Goal: Task Accomplishment & Management: Use online tool/utility

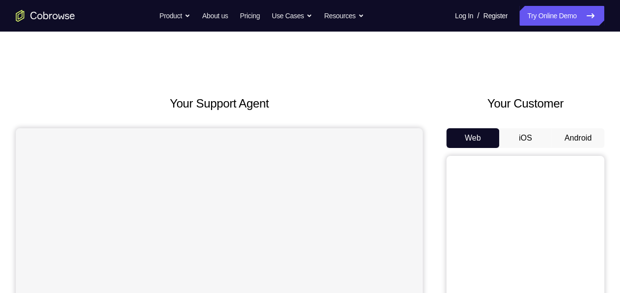
click at [529, 136] on button "iOS" at bounding box center [525, 138] width 53 height 20
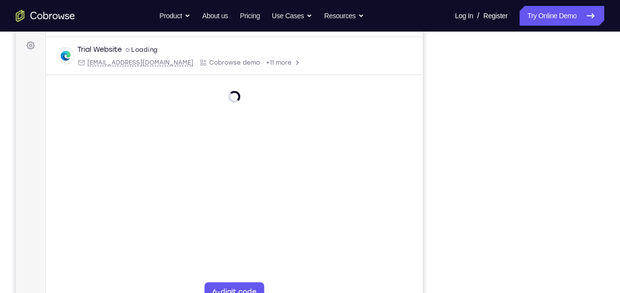
scroll to position [153, 0]
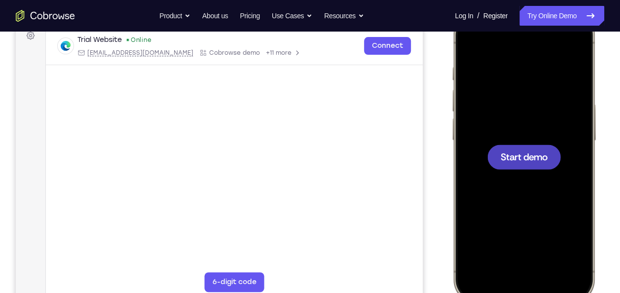
click at [502, 171] on div at bounding box center [524, 157] width 130 height 282
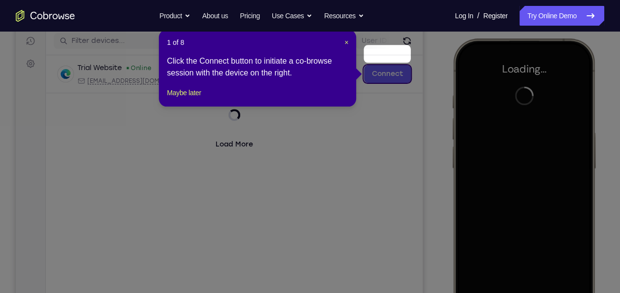
scroll to position [145, 0]
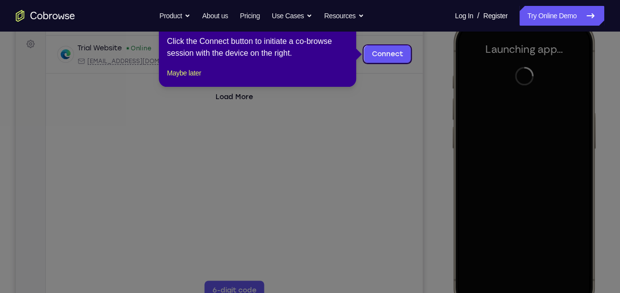
click at [447, 138] on icon at bounding box center [313, 146] width 627 height 293
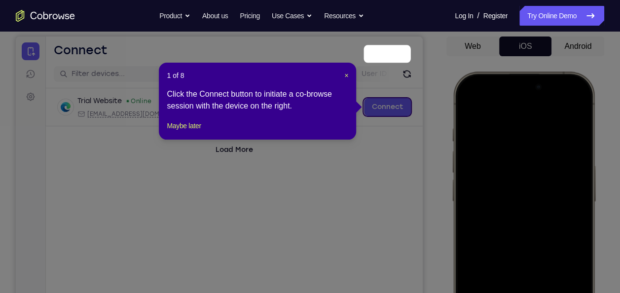
scroll to position [91, 0]
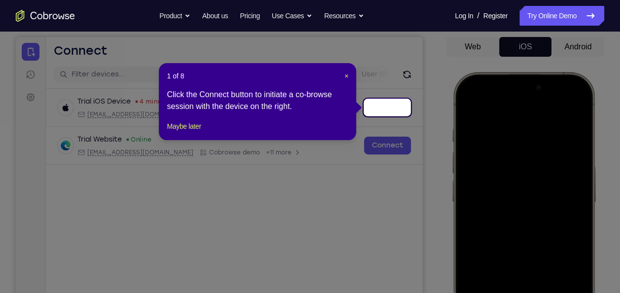
click at [343, 73] on header "1 of 8 ×" at bounding box center [257, 76] width 181 height 10
click at [344, 74] on span "×" at bounding box center [346, 76] width 4 height 8
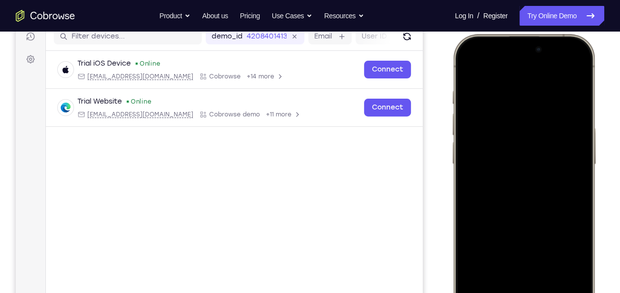
scroll to position [133, 0]
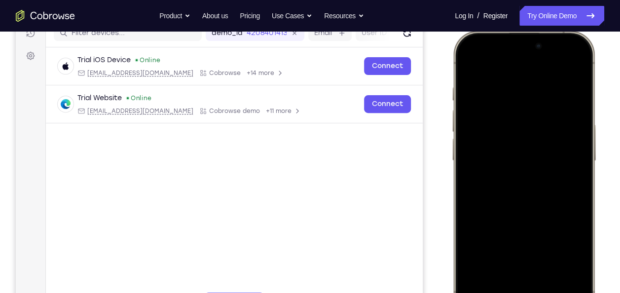
drag, startPoint x: 494, startPoint y: 287, endPoint x: 629, endPoint y: 284, distance: 135.2
click at [599, 284] on html "Online web based iOS Simulators and Android Emulators. Run iPhone, iPad, Mobile…" at bounding box center [525, 179] width 148 height 296
click at [546, 177] on div at bounding box center [524, 177] width 130 height 282
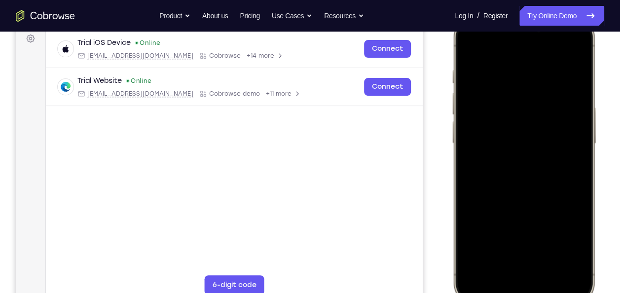
scroll to position [144, 0]
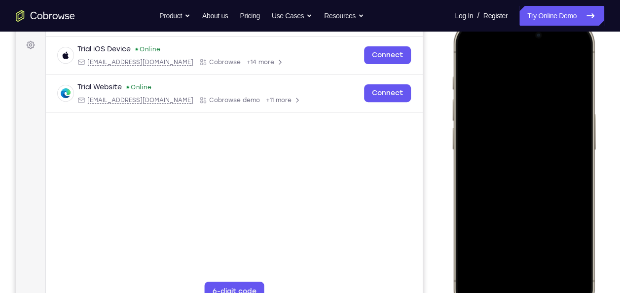
click at [509, 162] on div at bounding box center [524, 166] width 130 height 282
click at [469, 45] on div at bounding box center [524, 166] width 130 height 282
click at [528, 161] on div at bounding box center [524, 166] width 130 height 282
click at [522, 161] on div at bounding box center [524, 166] width 130 height 282
drag, startPoint x: 522, startPoint y: 161, endPoint x: 516, endPoint y: 171, distance: 11.1
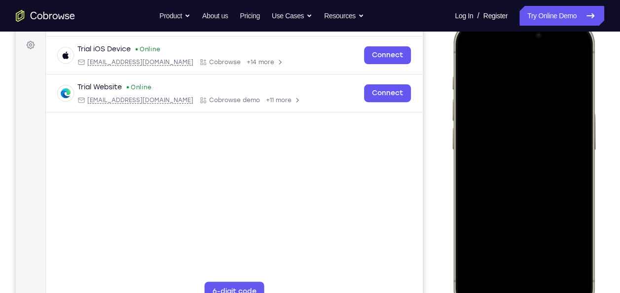
click at [516, 171] on div at bounding box center [524, 166] width 130 height 282
click at [530, 105] on div at bounding box center [524, 166] width 130 height 282
click at [571, 106] on div at bounding box center [524, 166] width 130 height 282
click at [475, 45] on div at bounding box center [524, 166] width 130 height 282
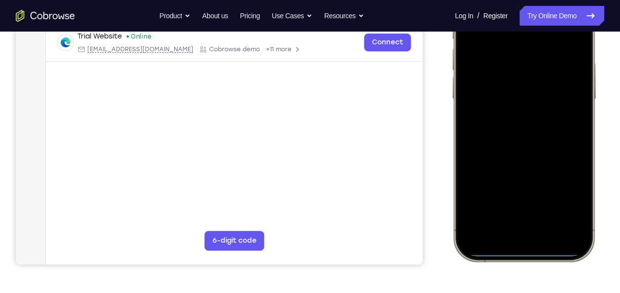
scroll to position [124, 0]
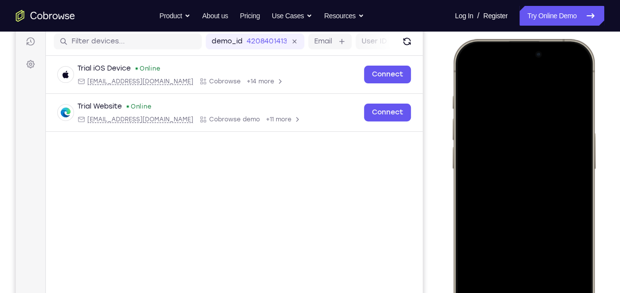
click at [506, 125] on div at bounding box center [524, 185] width 130 height 282
click at [570, 194] on div at bounding box center [524, 185] width 130 height 282
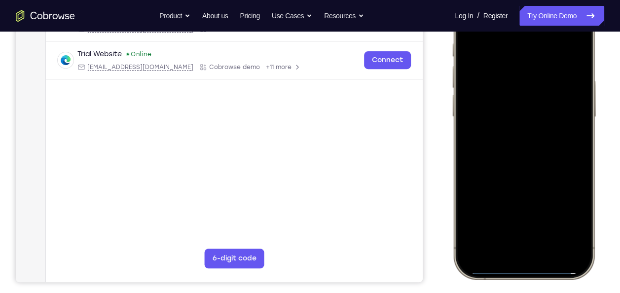
scroll to position [166, 0]
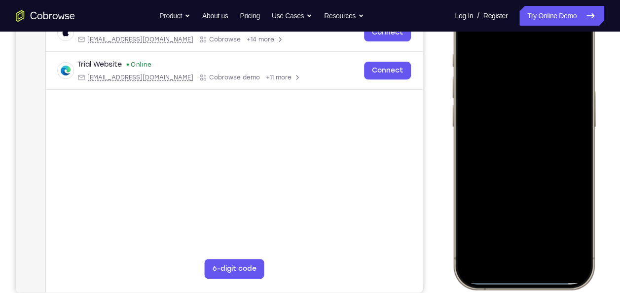
click at [501, 263] on div at bounding box center [524, 143] width 130 height 282
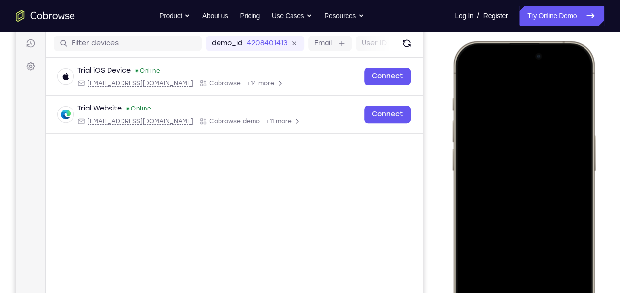
scroll to position [169, 0]
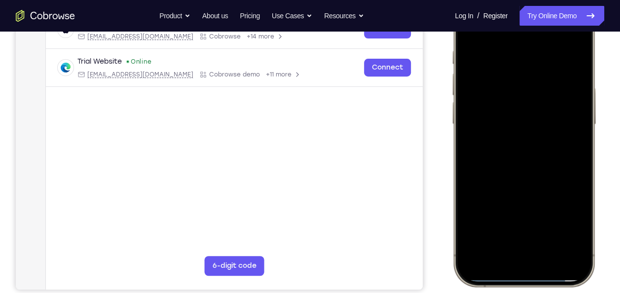
click at [496, 250] on div at bounding box center [524, 141] width 130 height 282
click at [505, 246] on div at bounding box center [524, 141] width 130 height 282
click at [487, 42] on div at bounding box center [524, 141] width 130 height 282
click at [513, 156] on div at bounding box center [524, 141] width 130 height 282
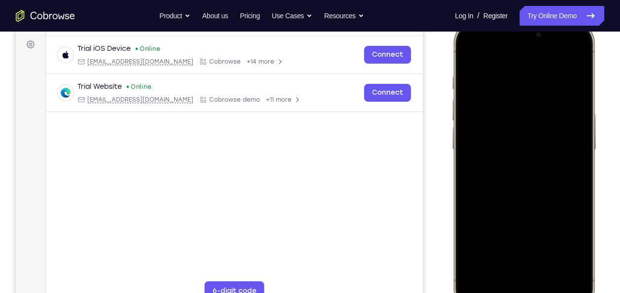
scroll to position [144, 0]
click at [502, 129] on div at bounding box center [524, 166] width 130 height 282
click at [482, 149] on div at bounding box center [524, 166] width 130 height 282
click at [575, 149] on div at bounding box center [524, 166] width 130 height 282
click at [491, 73] on div at bounding box center [524, 166] width 130 height 282
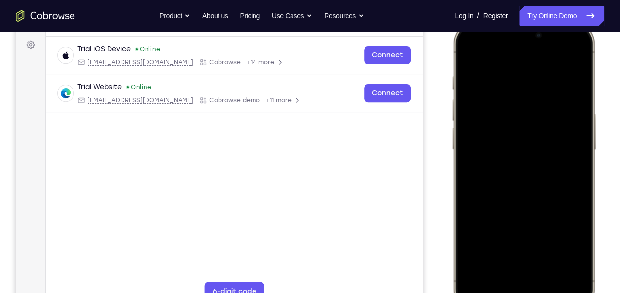
click at [511, 149] on div at bounding box center [524, 166] width 130 height 282
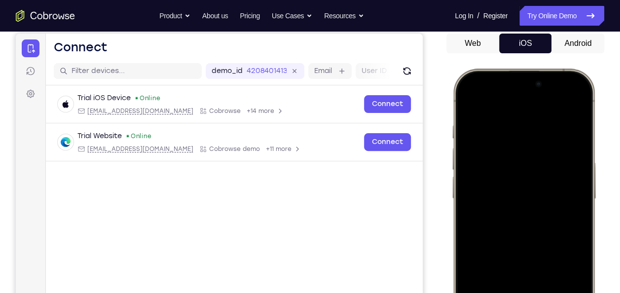
scroll to position [96, 0]
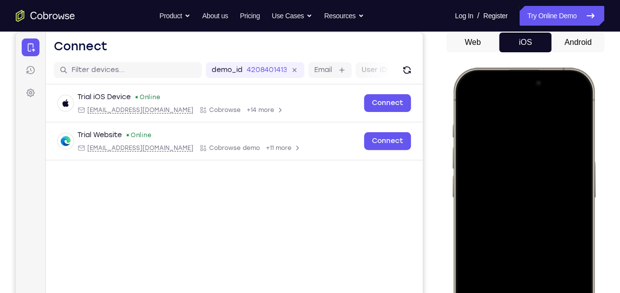
click at [503, 200] on div at bounding box center [524, 214] width 130 height 282
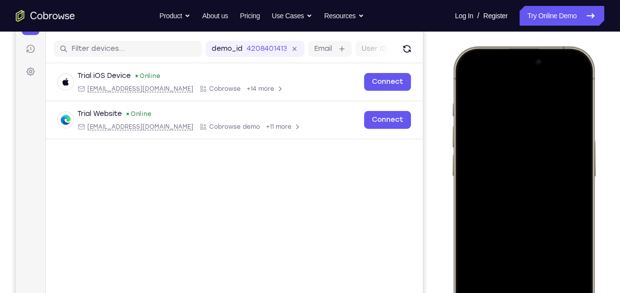
scroll to position [118, 0]
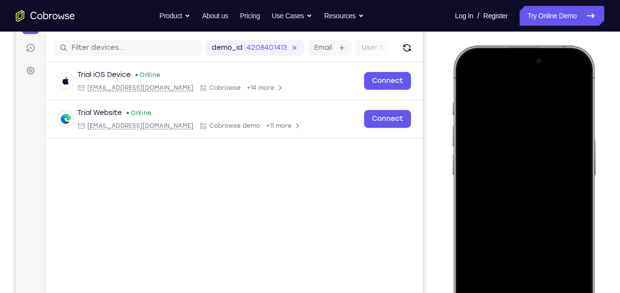
click at [486, 197] on div at bounding box center [524, 192] width 130 height 282
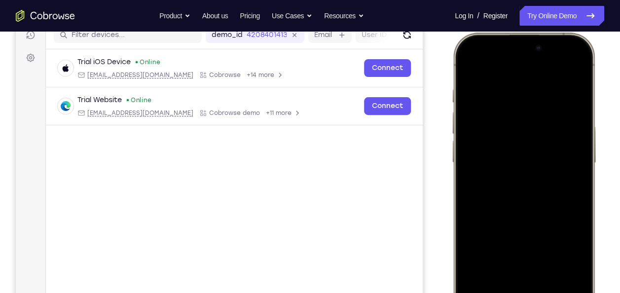
scroll to position [132, 0]
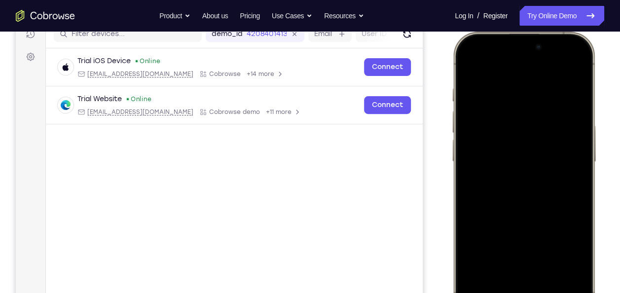
click at [576, 75] on div at bounding box center [524, 178] width 130 height 282
click at [511, 89] on div at bounding box center [524, 178] width 130 height 282
click at [567, 168] on div at bounding box center [524, 178] width 130 height 282
click at [573, 70] on div at bounding box center [524, 178] width 130 height 282
click at [571, 70] on div at bounding box center [524, 178] width 130 height 282
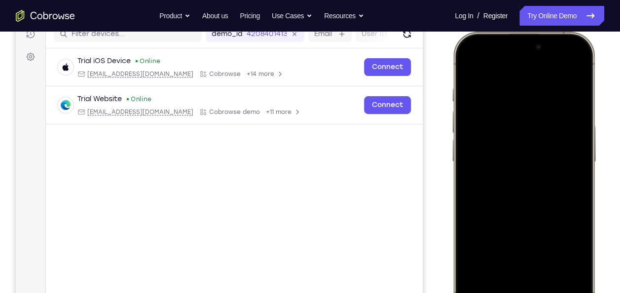
click at [549, 268] on div at bounding box center [524, 178] width 130 height 282
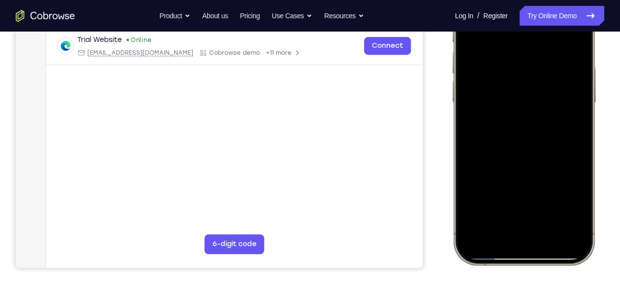
click at [546, 205] on div at bounding box center [524, 119] width 130 height 282
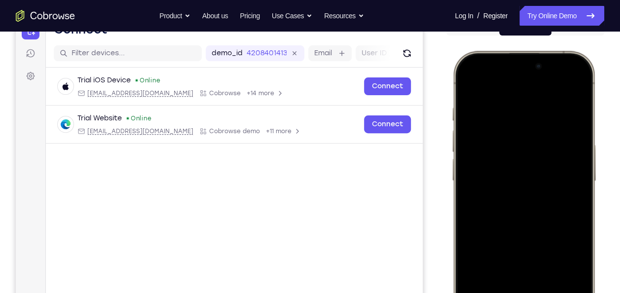
scroll to position [107, 0]
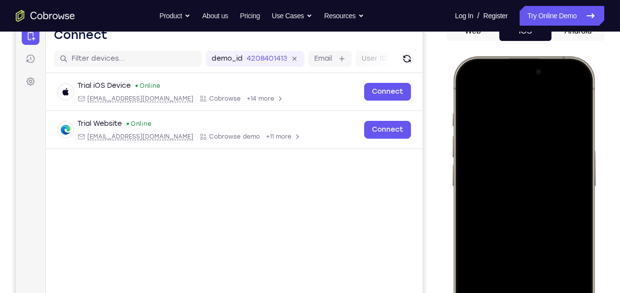
click at [467, 92] on div at bounding box center [524, 203] width 130 height 282
click at [506, 175] on div at bounding box center [524, 203] width 130 height 282
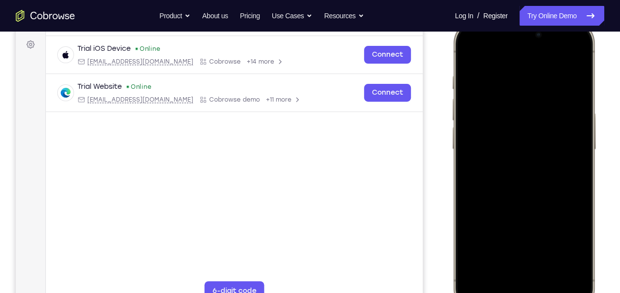
scroll to position [145, 0]
click at [573, 252] on div at bounding box center [524, 165] width 130 height 282
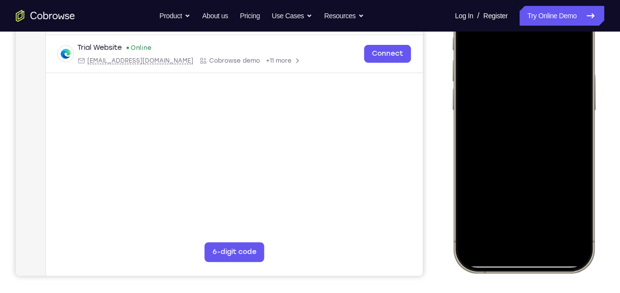
scroll to position [183, 0]
click at [580, 257] on div at bounding box center [524, 126] width 130 height 282
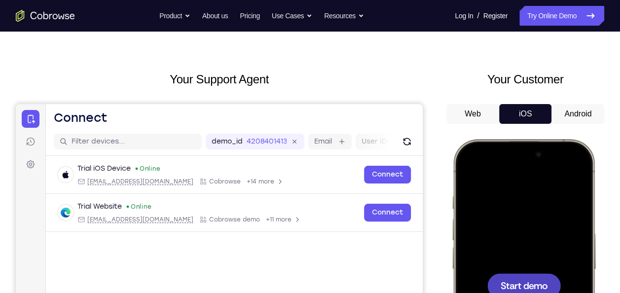
scroll to position [66, 0]
